Goal: Task Accomplishment & Management: Use online tool/utility

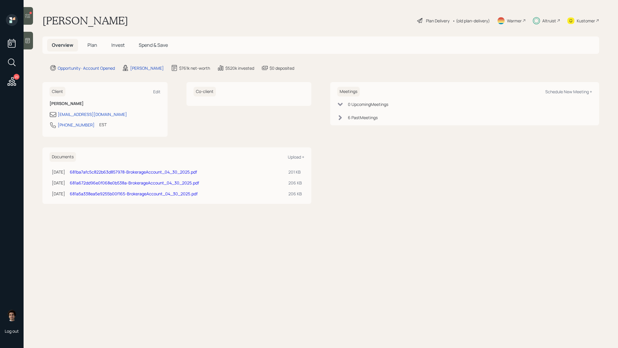
click at [123, 51] on h5 "Invest" at bounding box center [118, 45] width 23 height 13
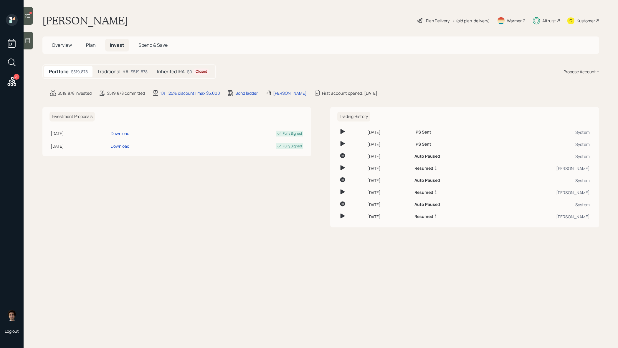
click at [140, 75] on div "Traditional IRA $519,878" at bounding box center [122, 71] width 60 height 11
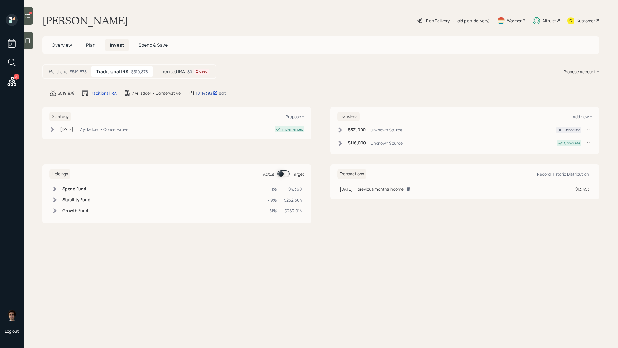
click at [205, 94] on div "10114383" at bounding box center [207, 93] width 22 height 6
click at [12, 90] on div "20 Log out" at bounding box center [12, 174] width 24 height 348
click at [12, 85] on icon at bounding box center [12, 81] width 9 height 9
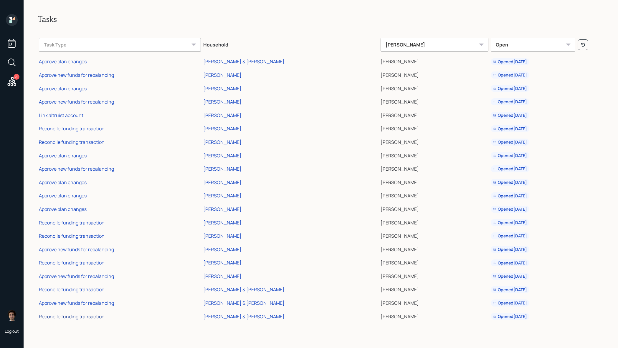
click at [88, 316] on div "Reconcile funding transaction" at bounding box center [72, 317] width 66 height 6
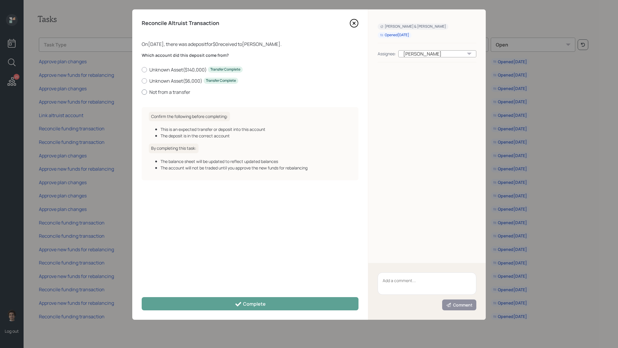
click at [183, 93] on label "Not from a transfer" at bounding box center [250, 92] width 217 height 6
click at [142, 92] on input "Not from a transfer" at bounding box center [141, 92] width 0 height 0
radio input "true"
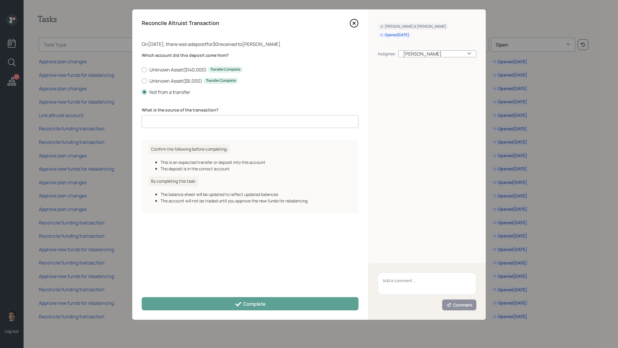
click at [198, 116] on input at bounding box center [250, 121] width 217 height 13
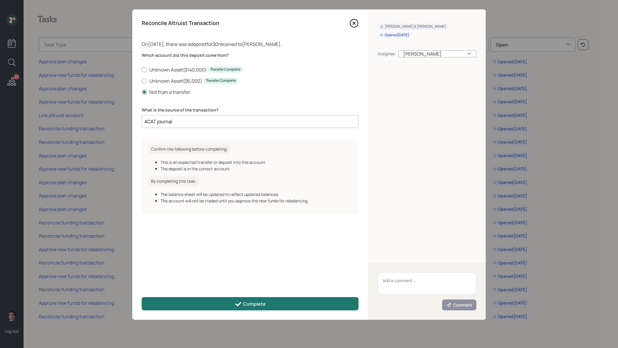
type input "ACAT journal"
click at [235, 298] on button "Complete" at bounding box center [250, 303] width 217 height 13
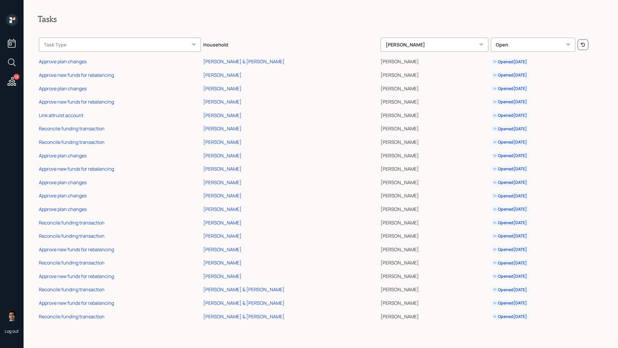
click at [69, 307] on td "Approve new funds for rebalancing" at bounding box center [120, 303] width 164 height 14
click at [71, 303] on div "Approve new funds for rebalancing" at bounding box center [76, 303] width 75 height 6
click at [82, 303] on div "Approve new funds for rebalancing" at bounding box center [76, 303] width 75 height 6
click at [75, 293] on div "Reconcile funding transaction" at bounding box center [72, 289] width 66 height 6
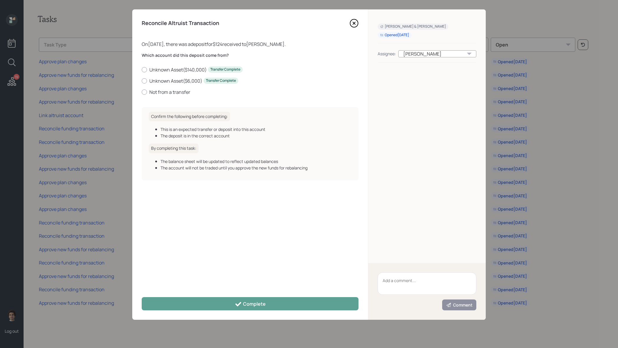
click at [177, 96] on div "Which account did this deposit come from? Unknown Asset ( $140,000 ) Transfer C…" at bounding box center [250, 77] width 217 height 50
click at [178, 94] on label "Not from a transfer" at bounding box center [250, 92] width 217 height 6
click at [142, 92] on input "Not from a transfer" at bounding box center [141, 92] width 0 height 0
radio input "true"
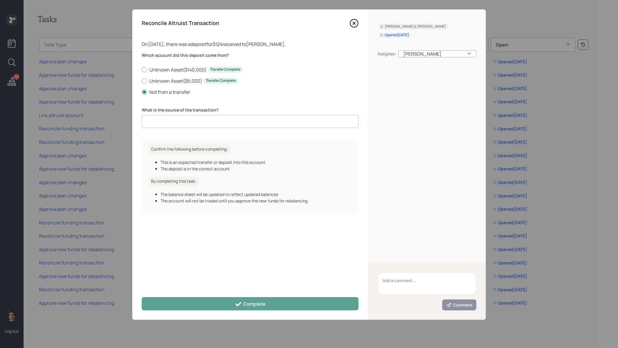
click at [212, 118] on input at bounding box center [250, 121] width 217 height 13
type input "ACAT journal"
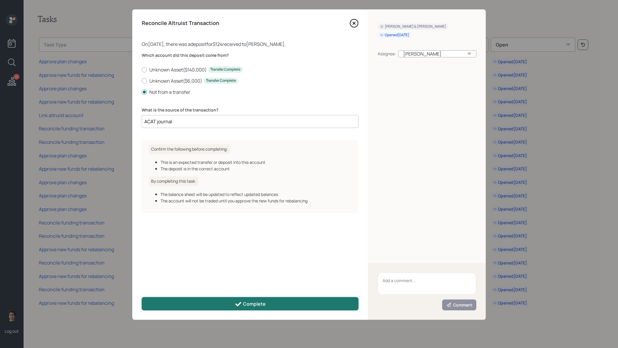
click at [312, 302] on button "Complete" at bounding box center [250, 303] width 217 height 13
